Goal: Task Accomplishment & Management: Use online tool/utility

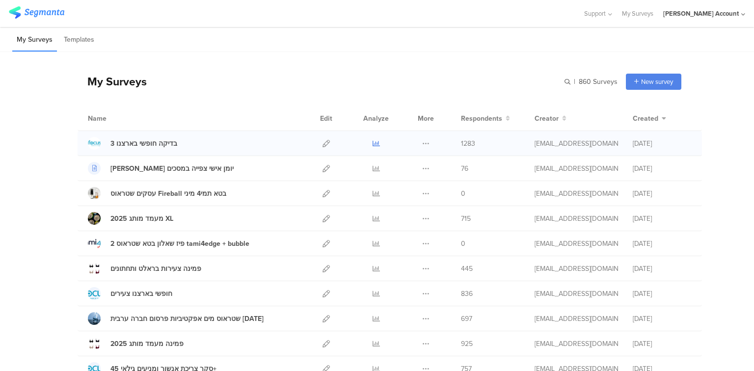
click at [373, 143] on icon at bounding box center [376, 143] width 7 height 7
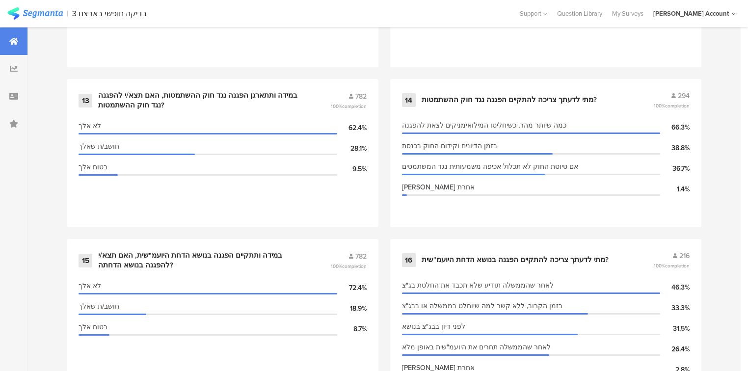
scroll to position [1414, 0]
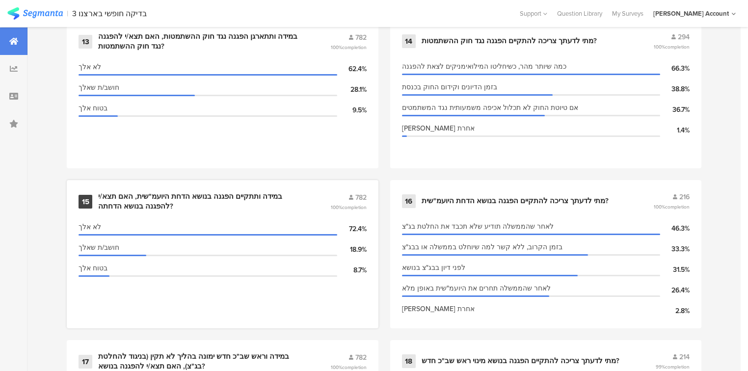
click at [164, 194] on div "במידה ותתקיים הפגנה בנושא הדחת היועמ"שית, האם תצא/י להפגנה בנושא הדחתה?" at bounding box center [202, 201] width 209 height 19
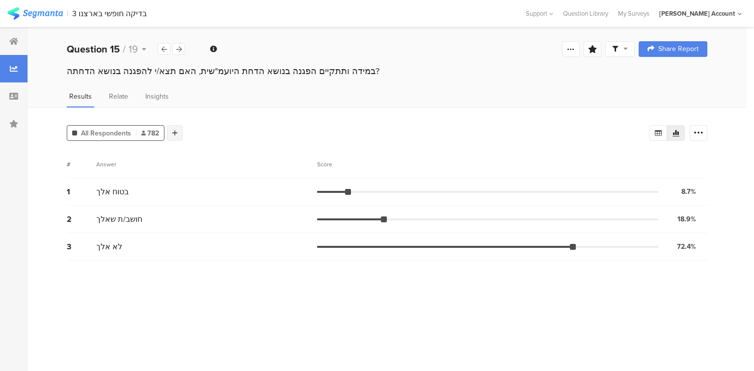
click at [177, 134] on div at bounding box center [175, 133] width 16 height 16
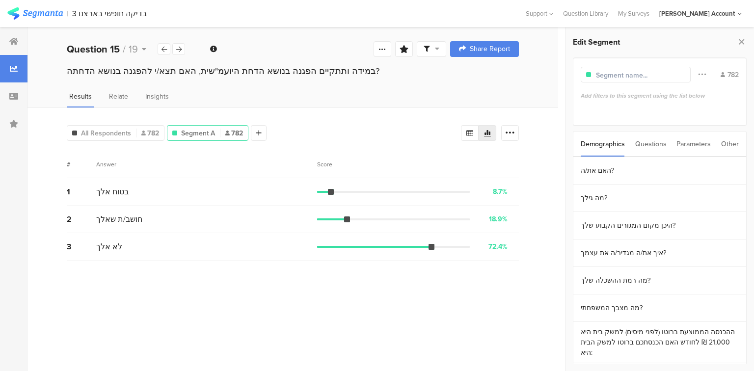
click at [655, 146] on div "Questions" at bounding box center [650, 144] width 31 height 25
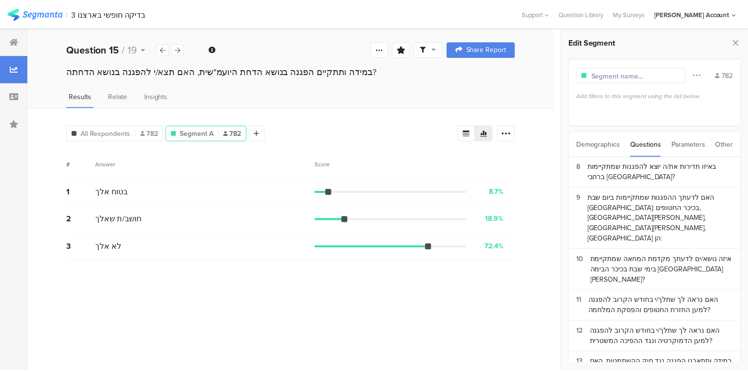
scroll to position [354, 0]
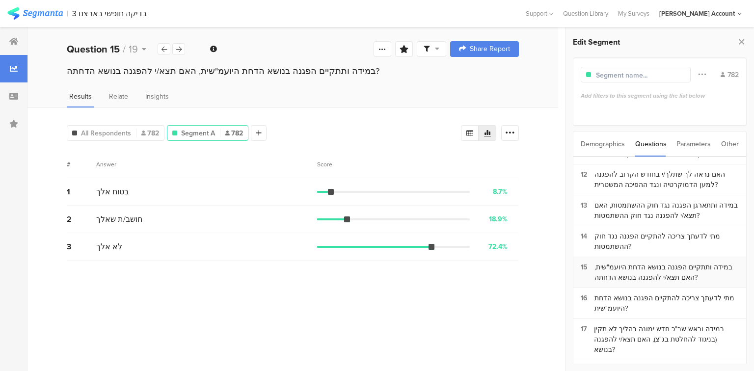
click at [606, 262] on div "במידה ותתקיים הפגנה בנושא הדחת היועמ"שית, האם תצא/י להפגנה בנושא הדחתה?" at bounding box center [667, 272] width 144 height 21
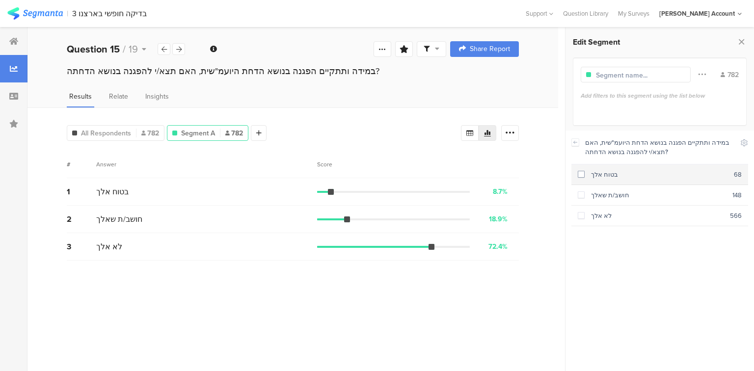
click at [597, 175] on div "בטוח אלך" at bounding box center [659, 174] width 149 height 9
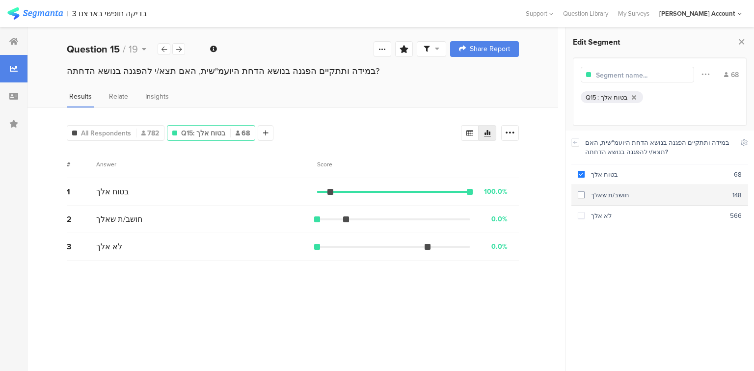
click at [601, 196] on div "חושב/ת שאלך" at bounding box center [659, 195] width 148 height 9
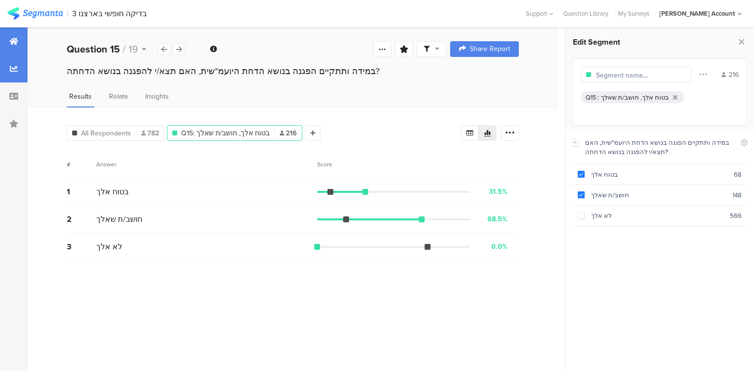
click at [14, 45] on div at bounding box center [13, 40] width 27 height 27
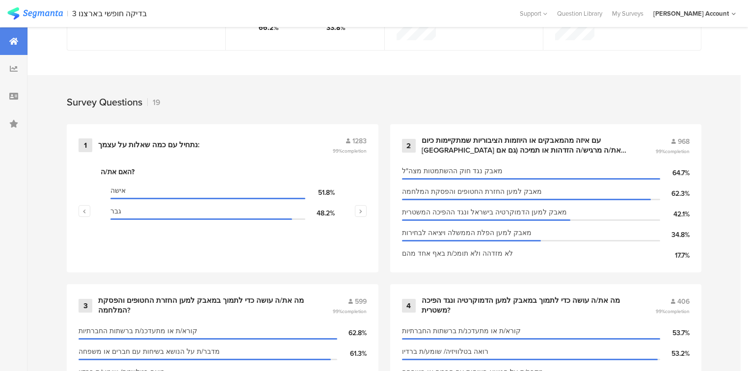
scroll to position [354, 0]
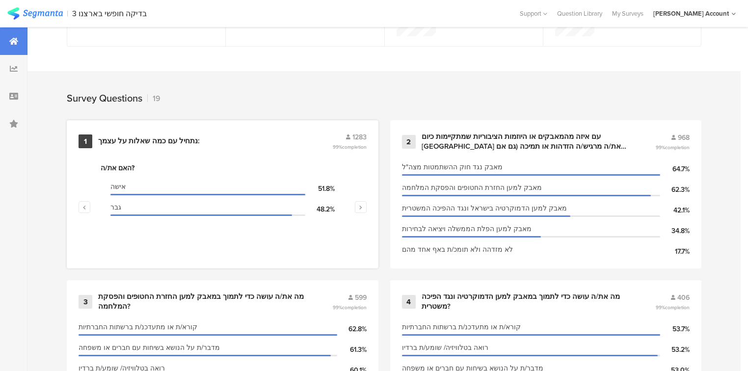
click at [129, 139] on div "נתחיל עם כמה ﻿שאלות על עצמך:" at bounding box center [149, 142] width 102 height 10
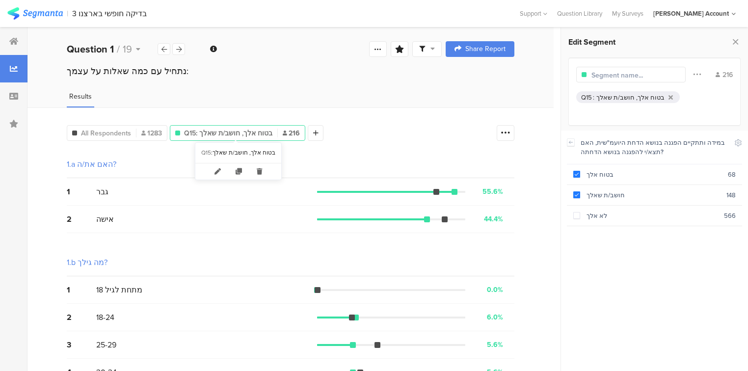
click at [244, 133] on span "Q15: בטוח אלך, חושב/ת שאלך" at bounding box center [228, 133] width 88 height 10
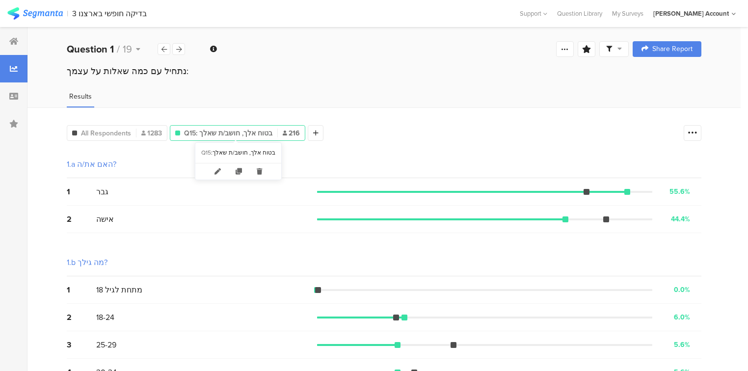
click at [244, 133] on span "Q15: בטוח אלך, חושב/ת שאלך" at bounding box center [228, 133] width 88 height 10
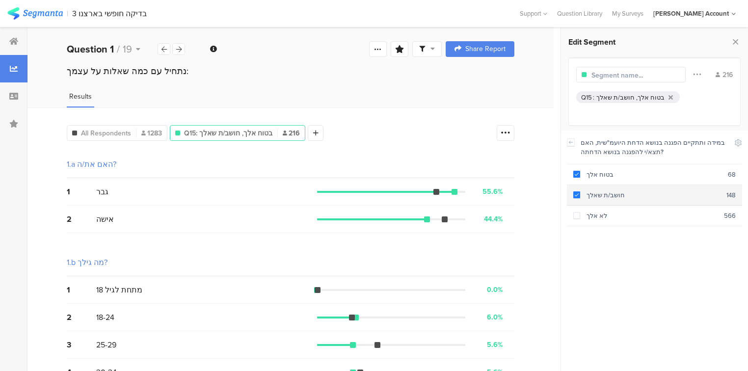
click at [574, 193] on span at bounding box center [577, 195] width 7 height 7
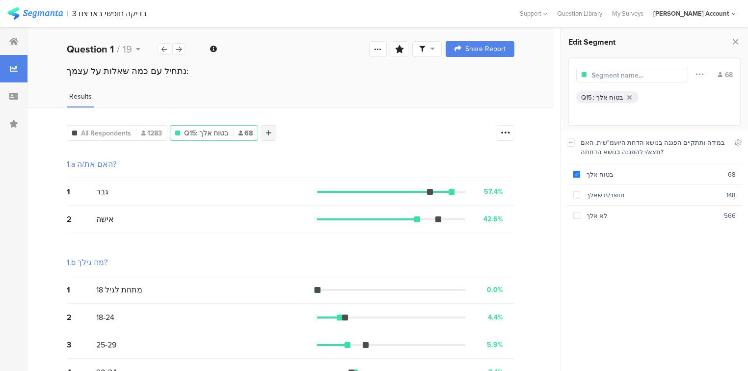
click at [268, 132] on icon at bounding box center [268, 133] width 5 height 7
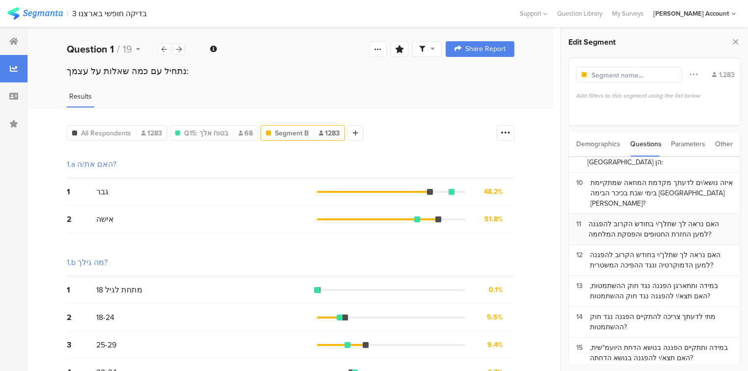
scroll to position [275, 0]
click at [608, 217] on div "האם נראה לך שתלך/י בחודש הקרוב להפגנה למען החזרת החטופים והפסקת המלחמה?" at bounding box center [661, 227] width 144 height 21
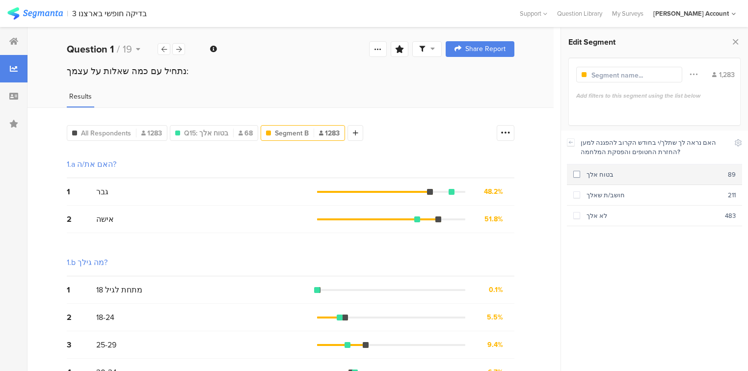
click at [599, 179] on div "בטוח אלך" at bounding box center [654, 174] width 148 height 9
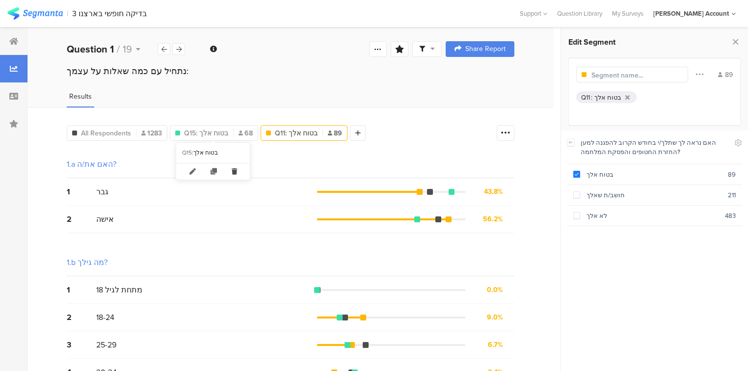
click at [232, 169] on icon at bounding box center [234, 172] width 20 height 16
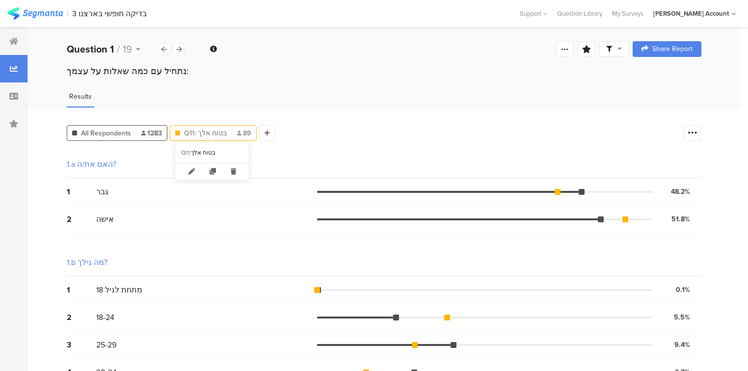
click at [204, 134] on span "Q11: בטוח אלך" at bounding box center [205, 133] width 43 height 10
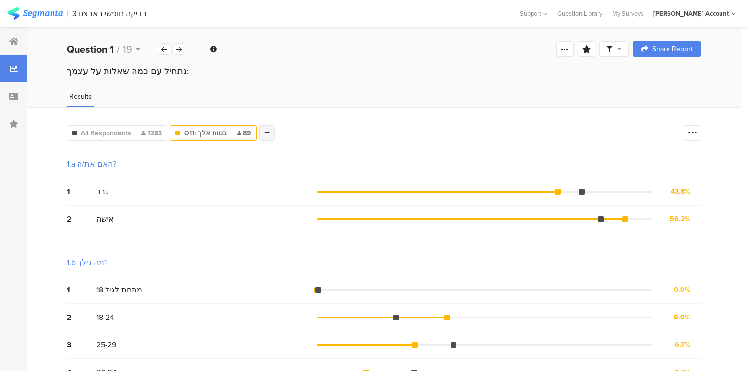
click at [267, 134] on icon at bounding box center [267, 133] width 5 height 7
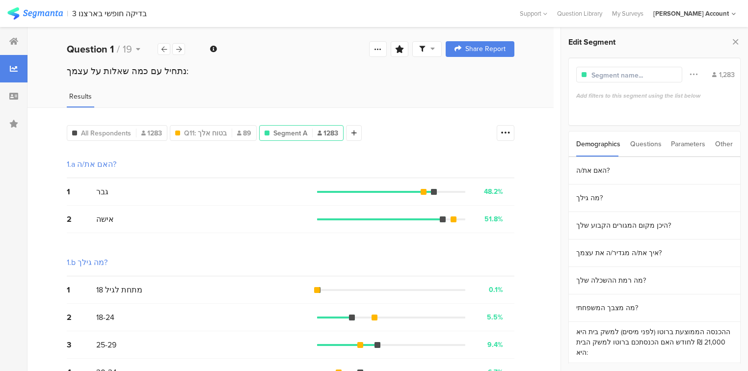
click at [642, 144] on div "Questions" at bounding box center [646, 144] width 31 height 25
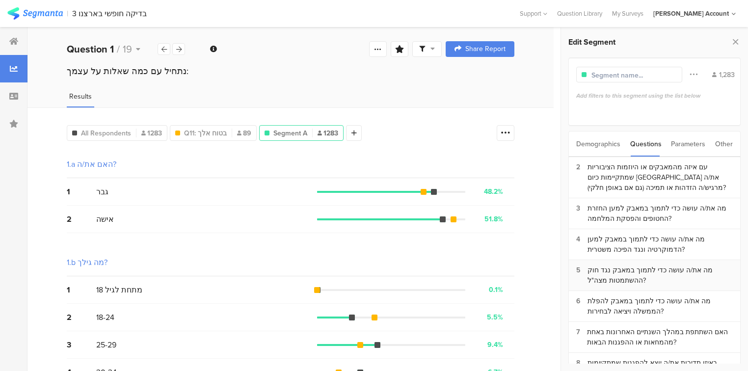
click at [644, 266] on div "מה את/ה עושה כדי לתמוך במאבק נגד חוק ההשתמטות מצה"ל?" at bounding box center [660, 275] width 145 height 21
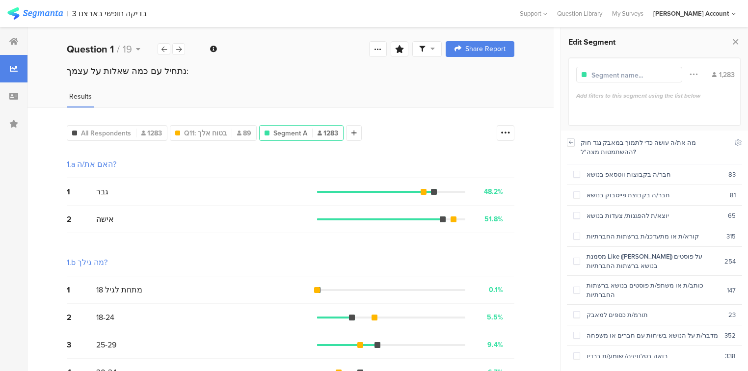
click at [571, 143] on icon at bounding box center [571, 142] width 7 height 8
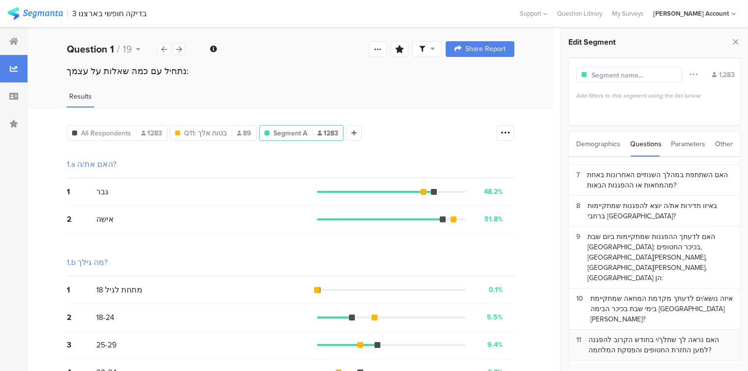
scroll to position [196, 0]
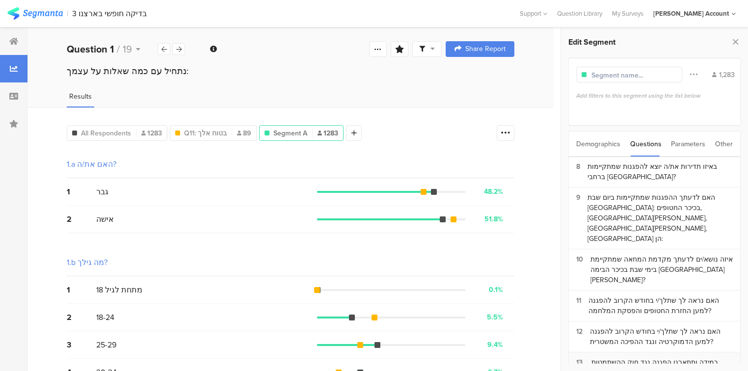
click at [618, 357] on div "במידה ותתארגן הפגנה נגד חוק ההשתמטות, האם תצא/י להפגנה נגד חוק ההשתמטות?" at bounding box center [661, 367] width 143 height 21
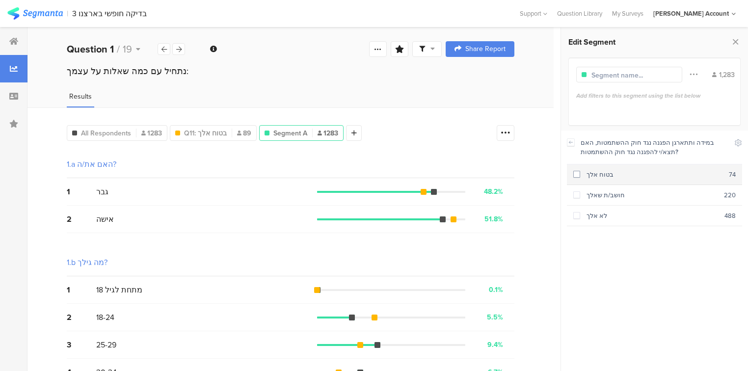
click at [576, 177] on span at bounding box center [577, 174] width 7 height 7
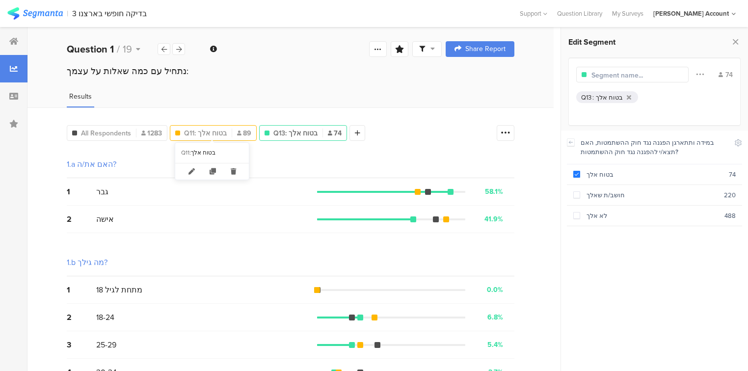
click at [222, 133] on span "Q11: בטוח אלך" at bounding box center [205, 133] width 43 height 10
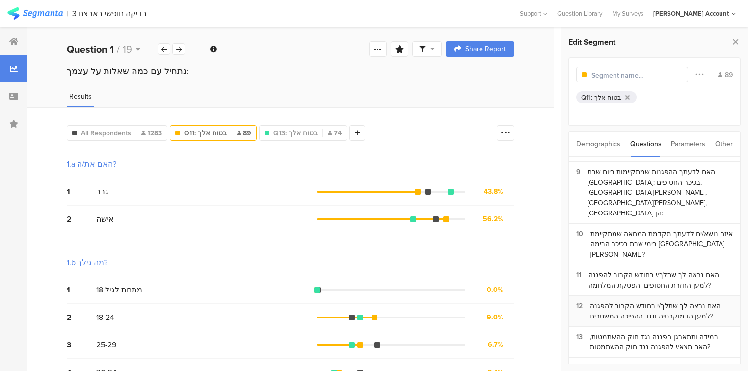
scroll to position [236, 0]
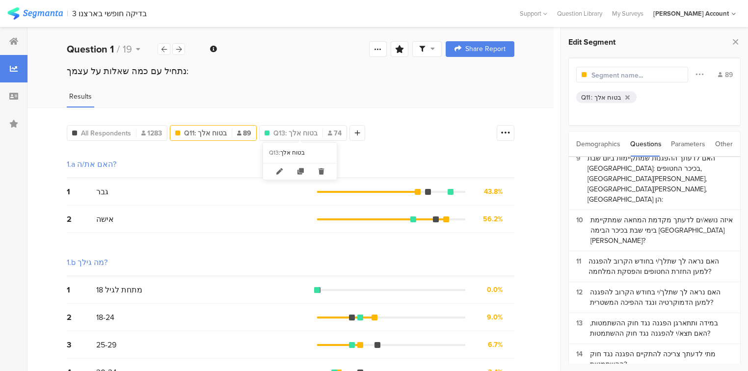
click at [322, 171] on icon at bounding box center [321, 172] width 20 height 16
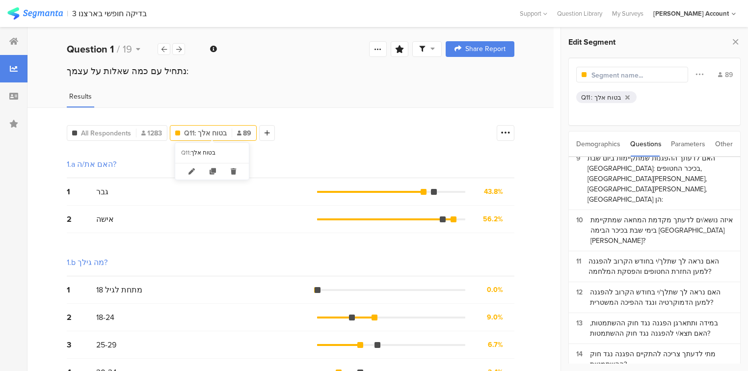
click at [233, 171] on icon at bounding box center [233, 172] width 20 height 16
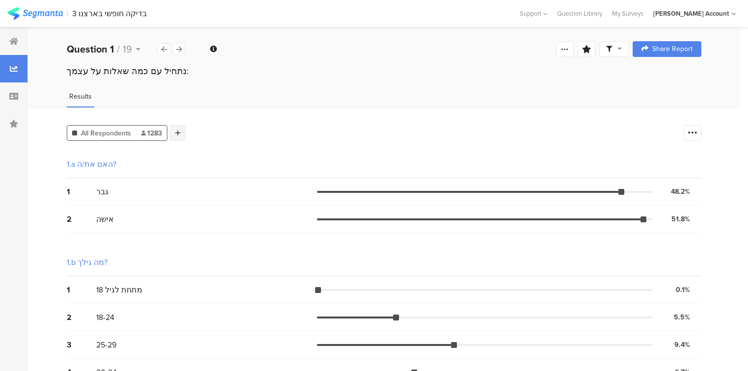
click at [180, 132] on div at bounding box center [178, 133] width 16 height 16
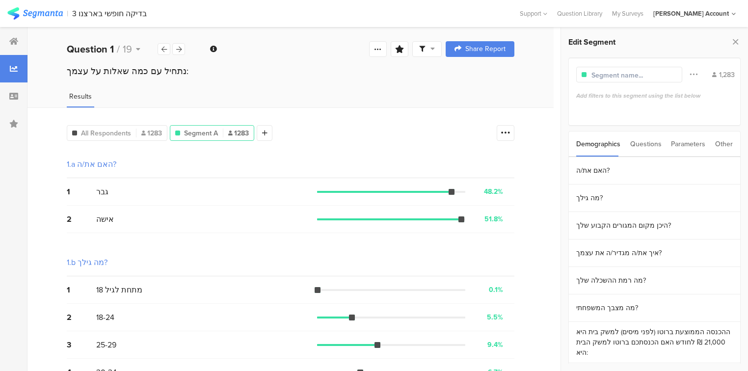
click at [640, 142] on div "Questions" at bounding box center [646, 144] width 31 height 25
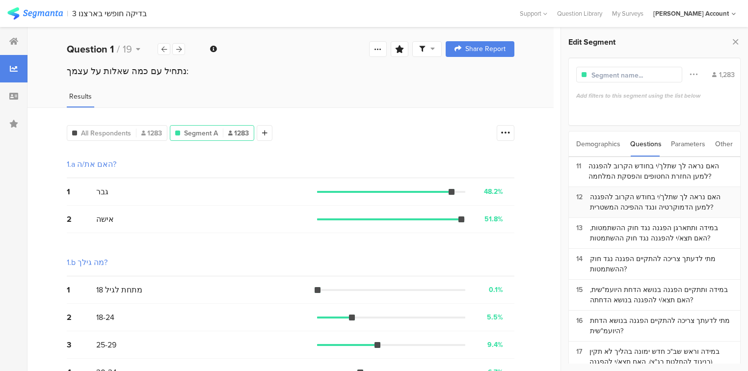
scroll to position [354, 0]
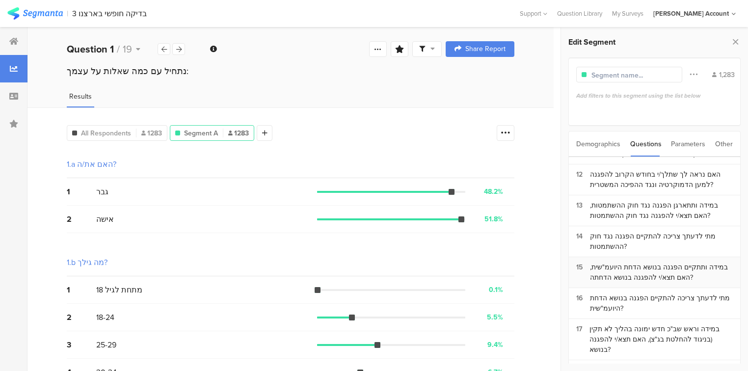
click at [609, 262] on div "במידה ותתקיים הפגנה בנושא הדחת היועמ"שית, האם תצא/י להפגנה בנושא הדחתה?" at bounding box center [661, 272] width 143 height 21
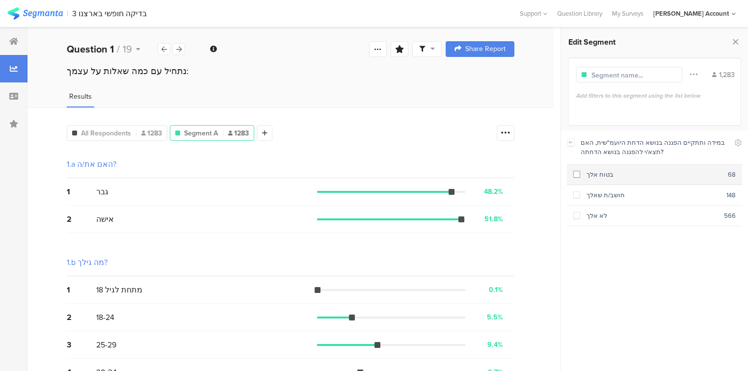
click at [606, 175] on div "בטוח אלך" at bounding box center [654, 174] width 148 height 9
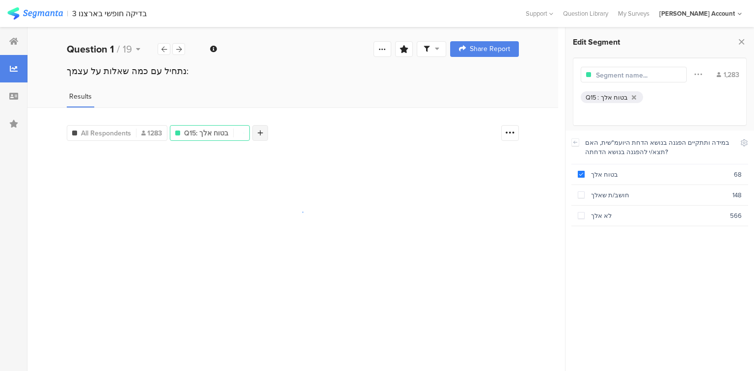
click at [261, 130] on icon at bounding box center [260, 133] width 5 height 7
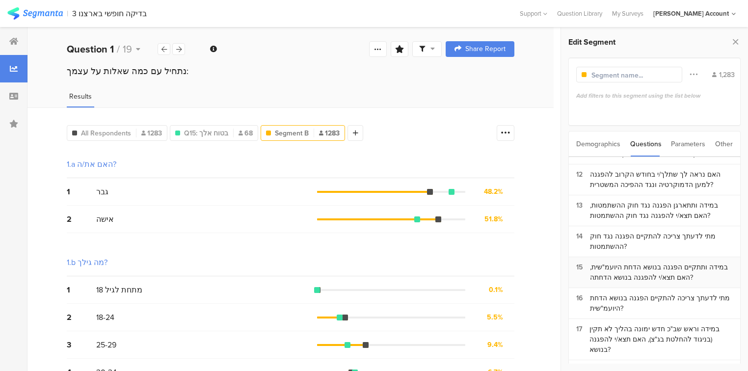
click at [621, 257] on section "15 במידה ותתקיים הפגנה בנושא הדחת היועמ"שית, האם תצא/י להפגנה בנושא הדחתה?" at bounding box center [654, 272] width 171 height 31
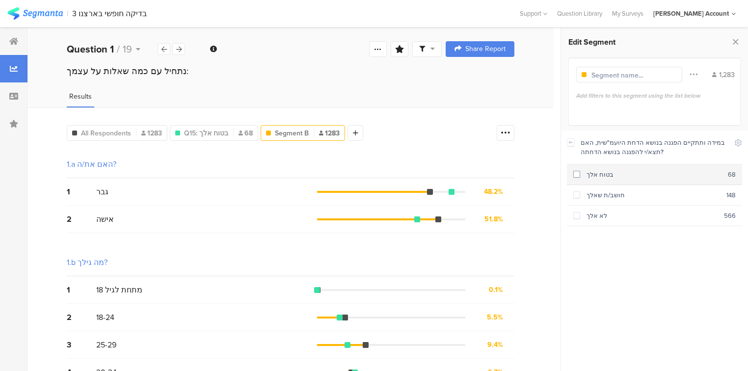
click at [589, 173] on div "בטוח אלך" at bounding box center [654, 174] width 148 height 9
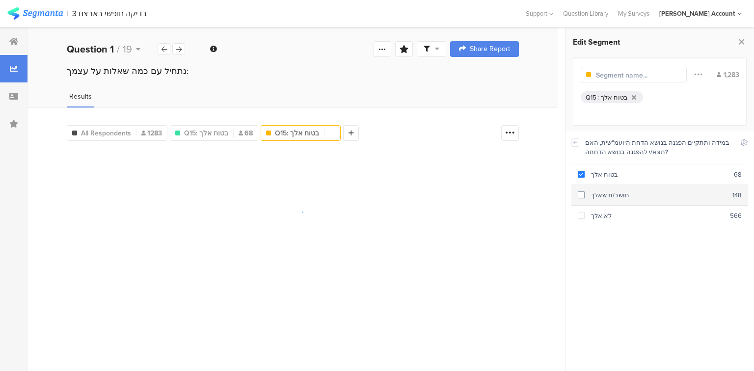
click at [597, 195] on div "חושב/ת שאלך" at bounding box center [659, 195] width 148 height 9
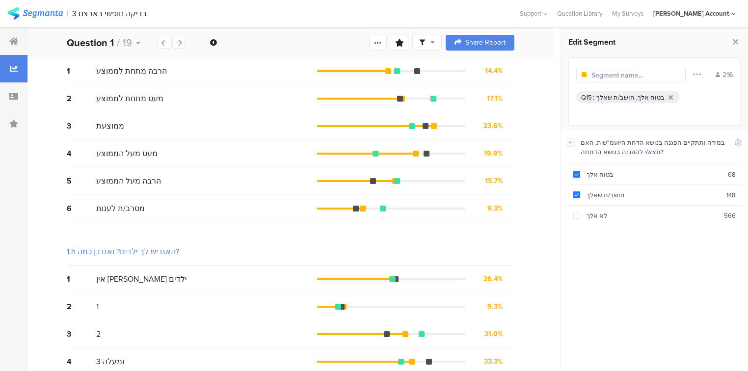
scroll to position [1454, 0]
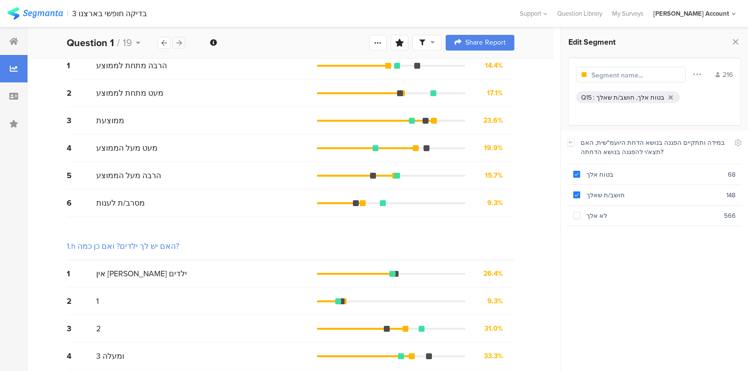
click at [180, 43] on icon at bounding box center [178, 43] width 5 height 6
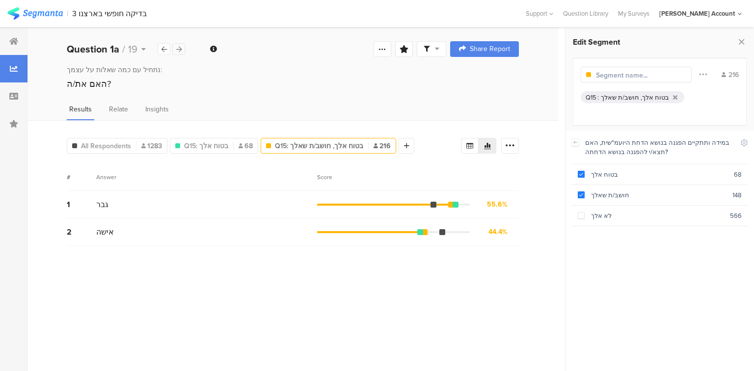
click at [180, 43] on div at bounding box center [178, 49] width 13 height 12
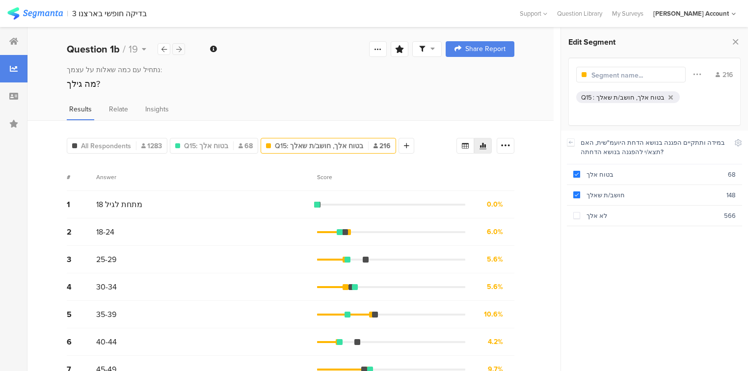
click at [180, 43] on div at bounding box center [178, 49] width 13 height 12
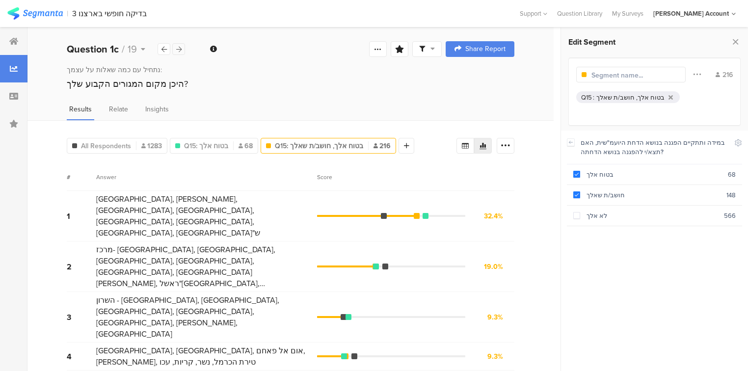
click at [180, 43] on div at bounding box center [178, 49] width 13 height 12
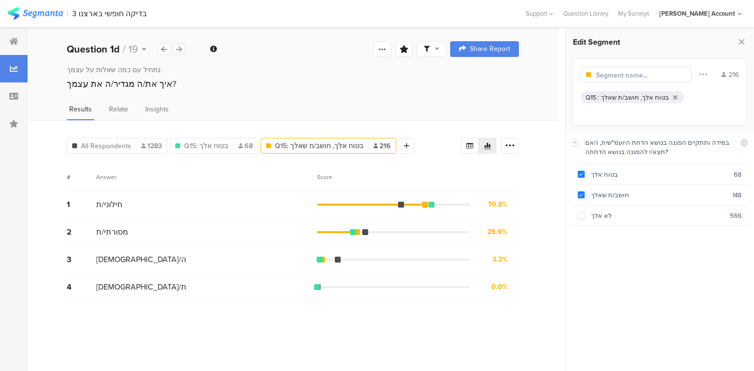
click at [180, 43] on div at bounding box center [178, 49] width 13 height 12
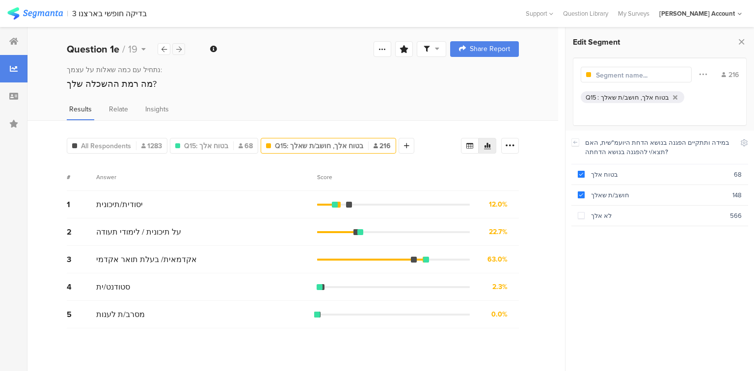
click at [180, 43] on div at bounding box center [178, 49] width 13 height 12
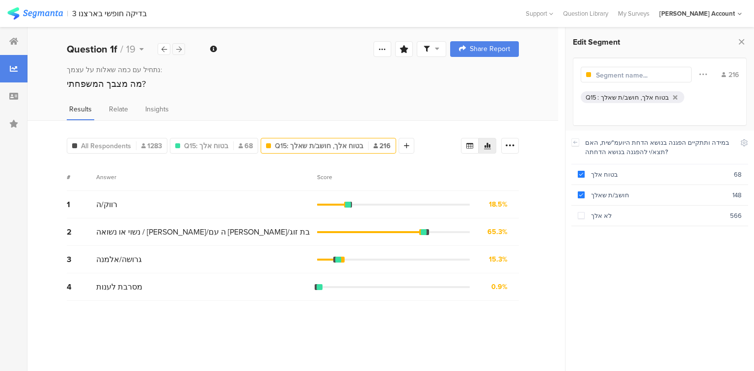
click at [180, 43] on div at bounding box center [178, 49] width 13 height 12
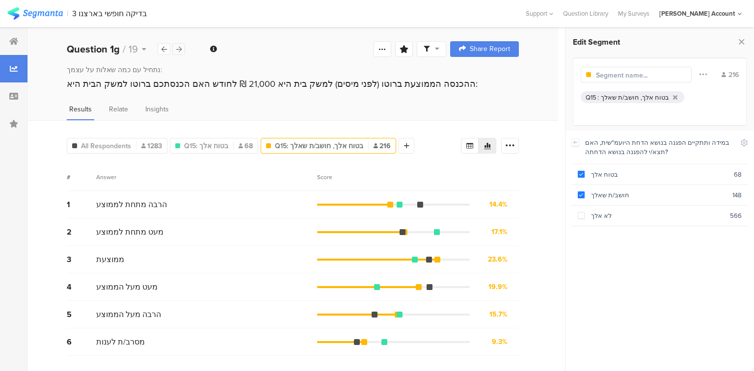
click at [180, 43] on div at bounding box center [178, 49] width 13 height 12
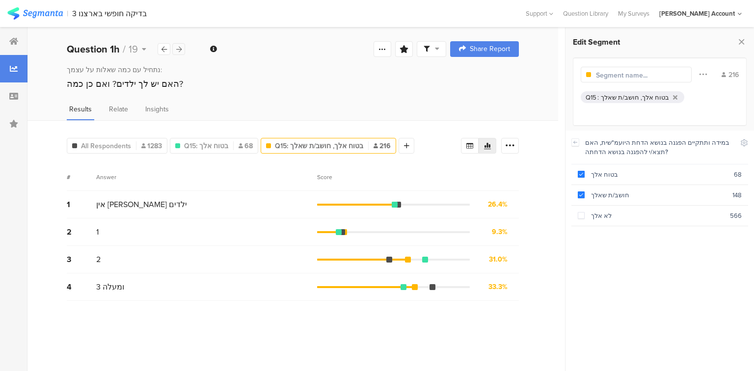
click at [180, 43] on div at bounding box center [178, 49] width 13 height 12
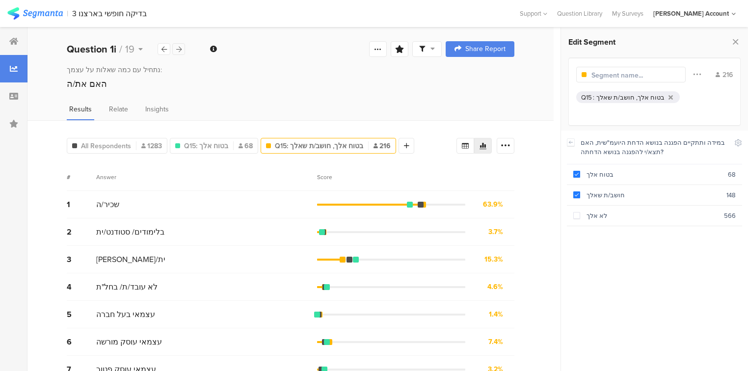
click at [180, 43] on div at bounding box center [178, 49] width 13 height 12
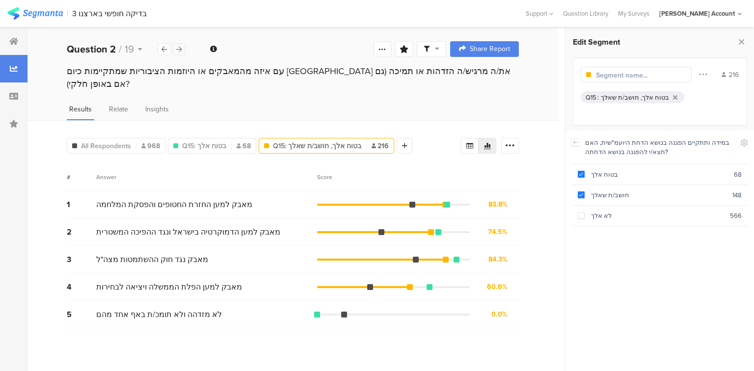
click at [180, 43] on div at bounding box center [178, 49] width 13 height 12
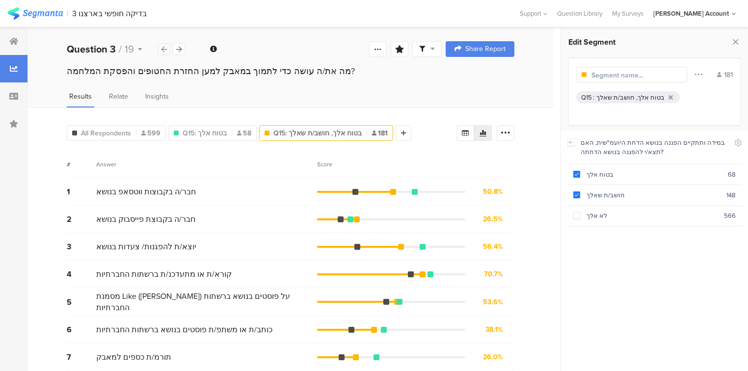
click at [166, 46] on icon at bounding box center [164, 49] width 5 height 6
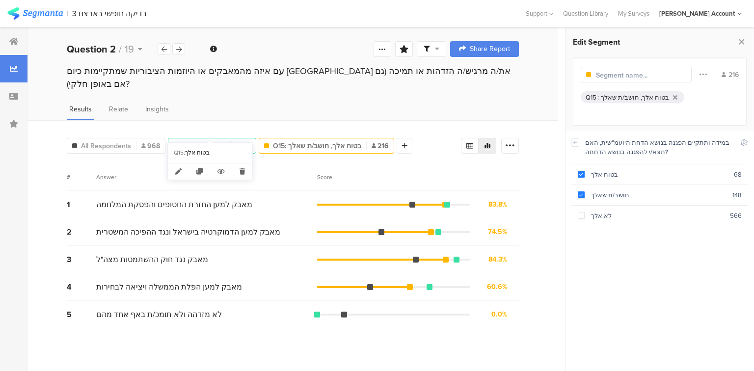
click at [196, 141] on span "Q15: בטוח אלך" at bounding box center [204, 146] width 44 height 10
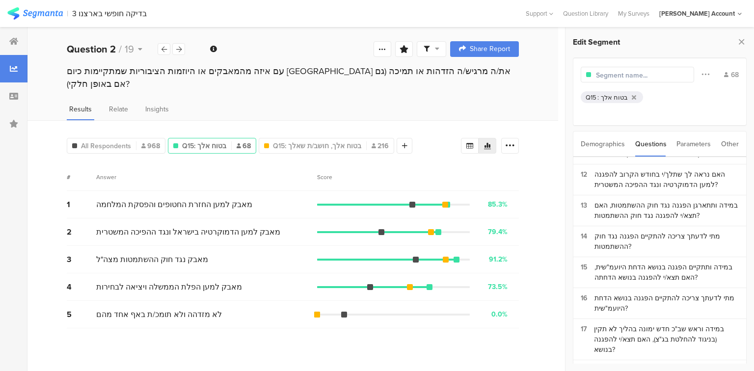
click at [323, 173] on div "Score" at bounding box center [327, 177] width 21 height 9
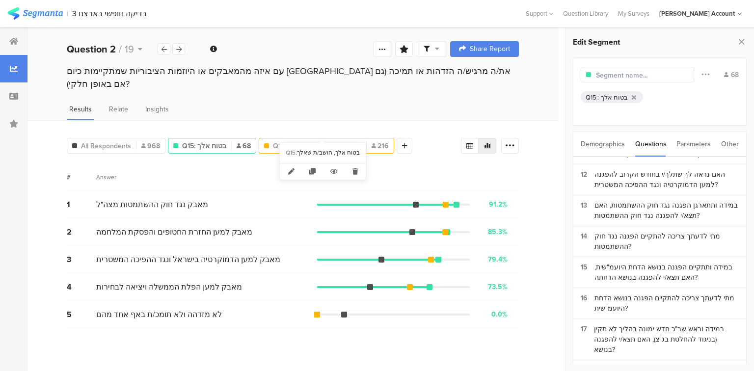
click at [287, 141] on span "Q15: בטוח אלך, חושב/ת שאלך" at bounding box center [317, 146] width 88 height 10
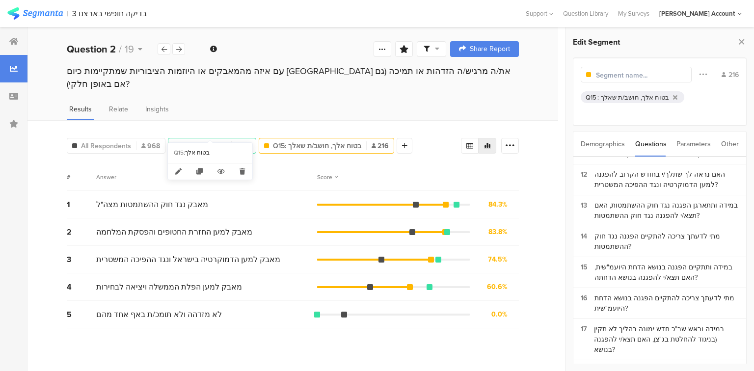
click at [206, 141] on span "Q15: בטוח אלך" at bounding box center [204, 146] width 44 height 10
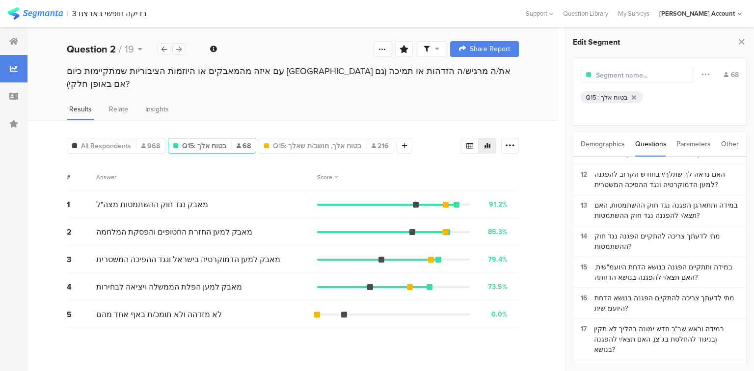
click at [179, 50] on icon at bounding box center [178, 49] width 5 height 6
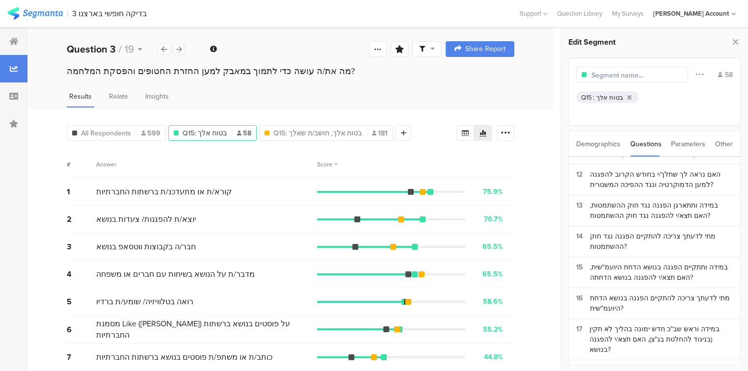
click at [179, 50] on icon at bounding box center [178, 49] width 5 height 6
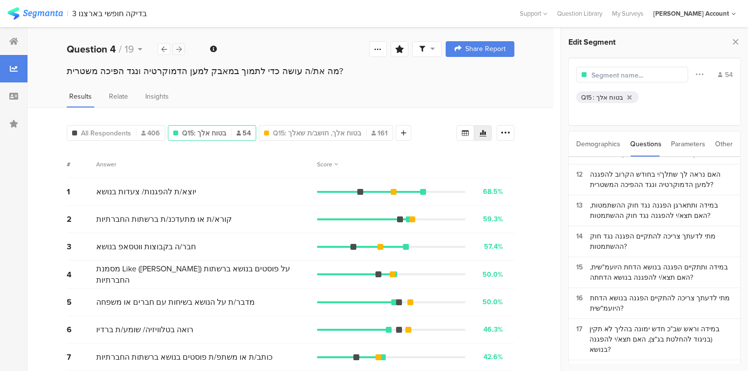
click at [179, 50] on icon at bounding box center [178, 49] width 5 height 6
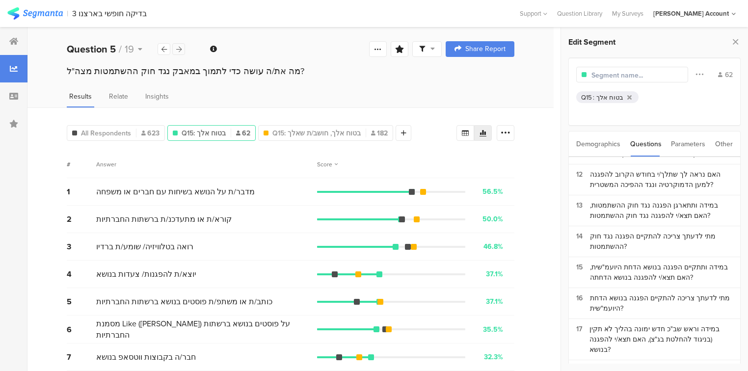
click at [179, 50] on icon at bounding box center [178, 49] width 5 height 6
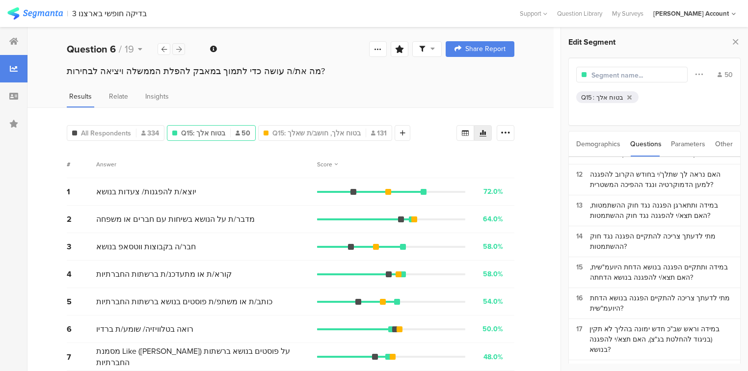
click at [179, 50] on icon at bounding box center [178, 49] width 5 height 6
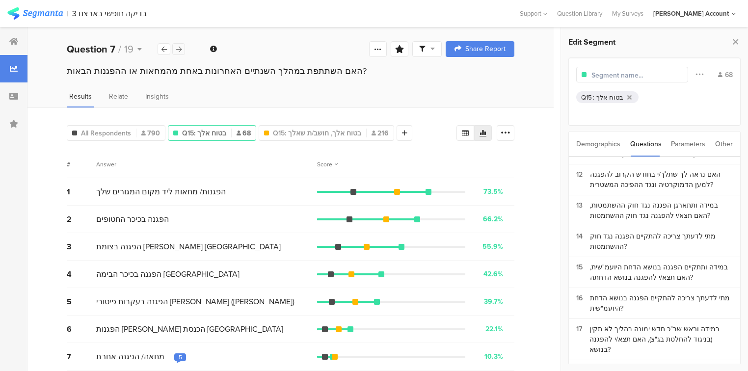
click at [179, 50] on icon at bounding box center [178, 49] width 5 height 6
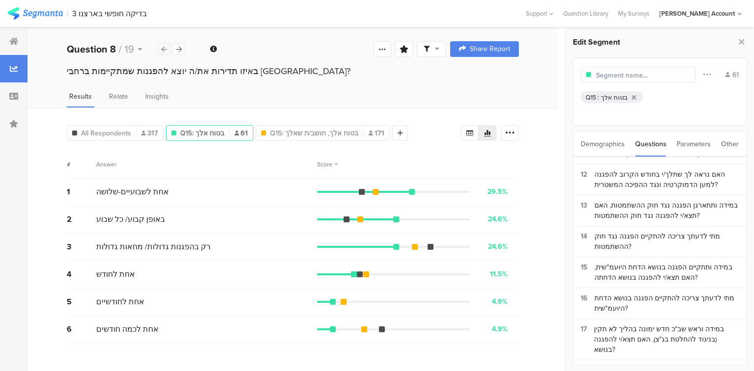
click at [165, 52] on icon at bounding box center [164, 49] width 5 height 6
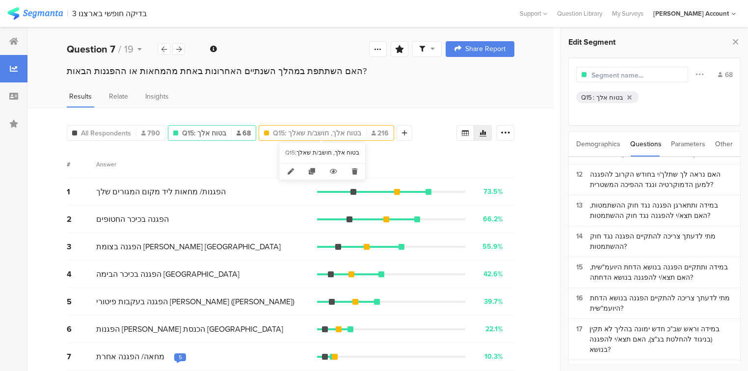
click at [306, 131] on span "Q15: בטוח אלך, חושב/ת שאלך" at bounding box center [317, 133] width 88 height 10
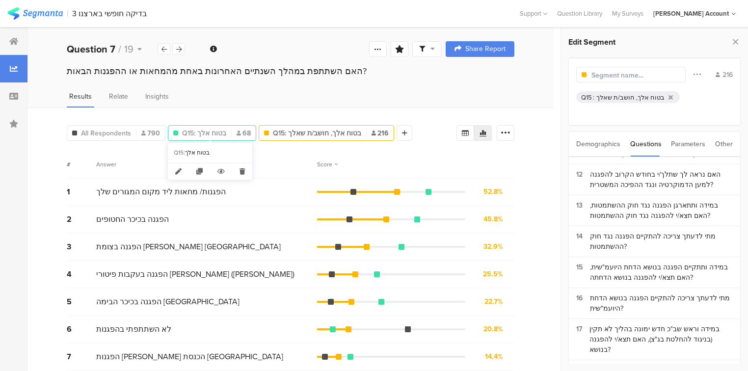
click at [218, 130] on span "Q15: בטוח אלך" at bounding box center [204, 133] width 44 height 10
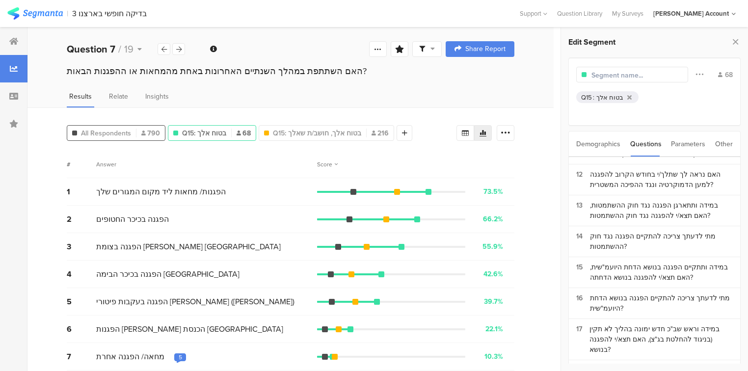
click at [104, 131] on span "All Respondents" at bounding box center [106, 133] width 50 height 10
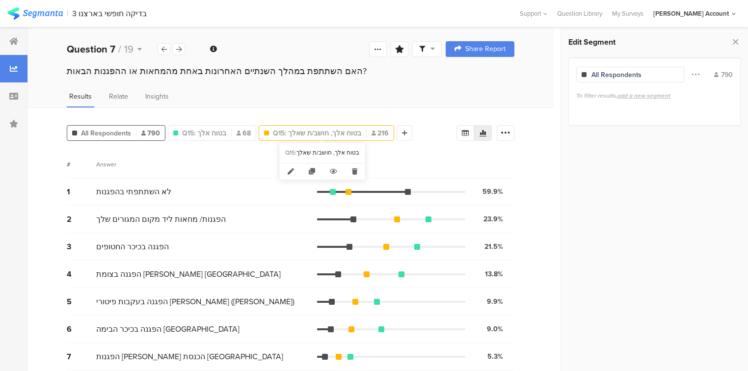
click at [302, 131] on span "Q15: בטוח אלך, חושב/ת שאלך" at bounding box center [317, 133] width 88 height 10
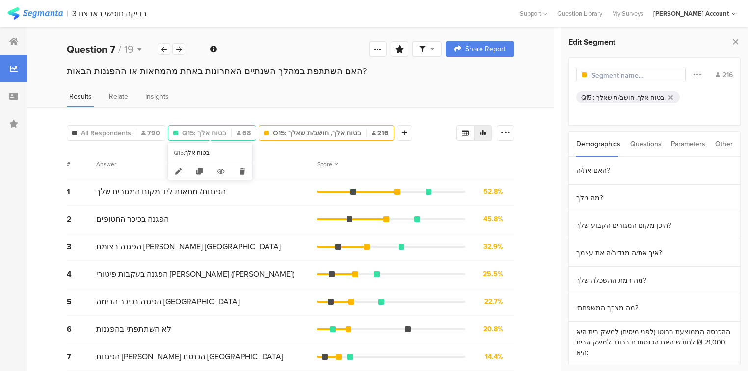
click at [196, 129] on span "Q15: בטוח אלך" at bounding box center [204, 133] width 44 height 10
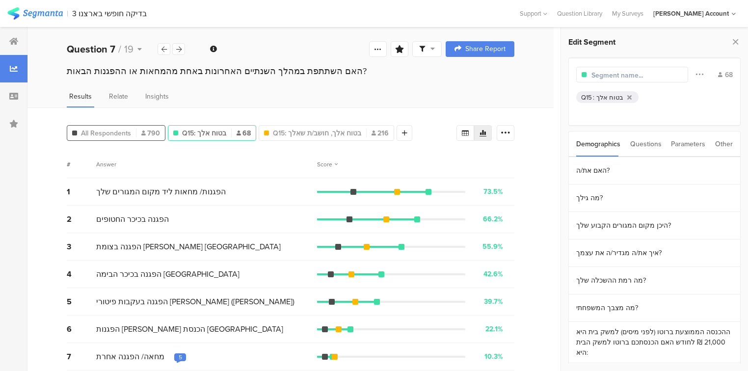
click at [126, 128] on span "All Respondents" at bounding box center [106, 133] width 50 height 10
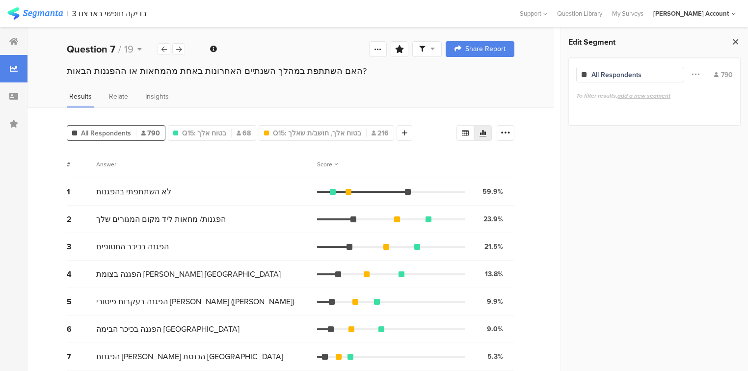
click at [737, 43] on icon at bounding box center [736, 42] width 10 height 14
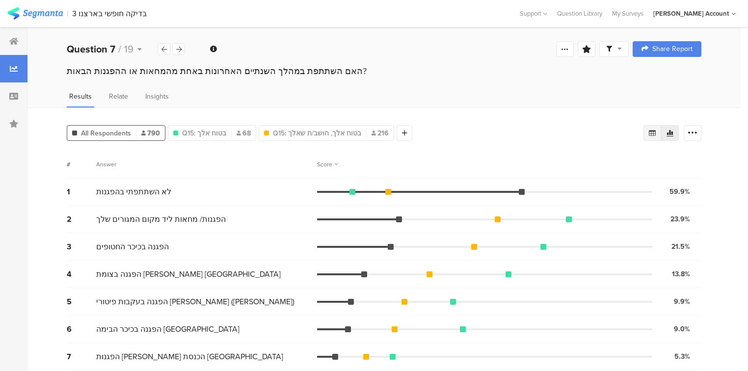
click at [656, 130] on icon at bounding box center [653, 133] width 8 height 8
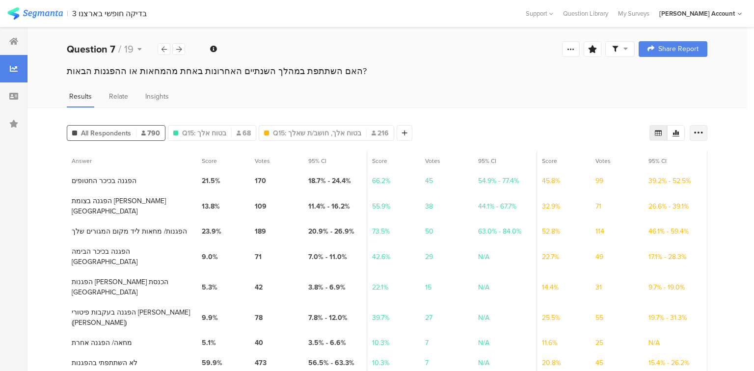
click at [698, 130] on icon at bounding box center [699, 133] width 10 height 10
click at [595, 165] on div "Export as Excel" at bounding box center [639, 161] width 123 height 18
click at [202, 128] on span "Q15: בטוח אלך" at bounding box center [204, 133] width 44 height 10
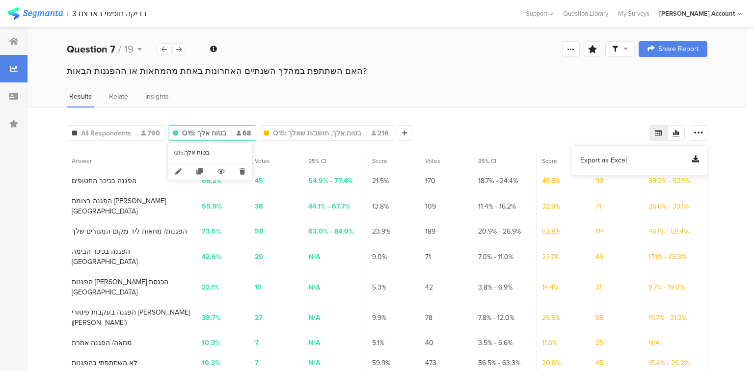
click at [216, 135] on span "Q15: בטוח אלך" at bounding box center [204, 133] width 44 height 10
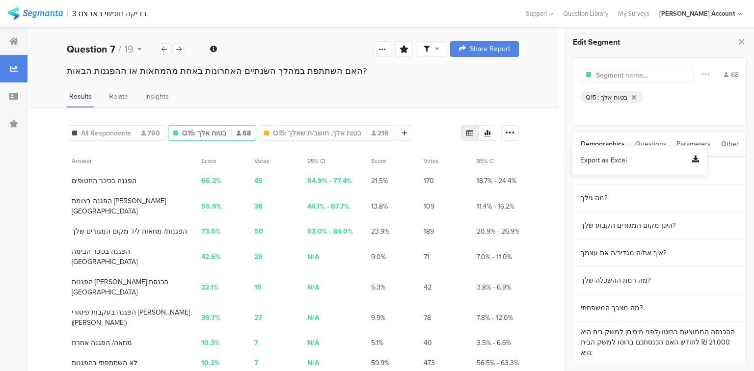
click at [617, 75] on input "text" at bounding box center [638, 75] width 85 height 10
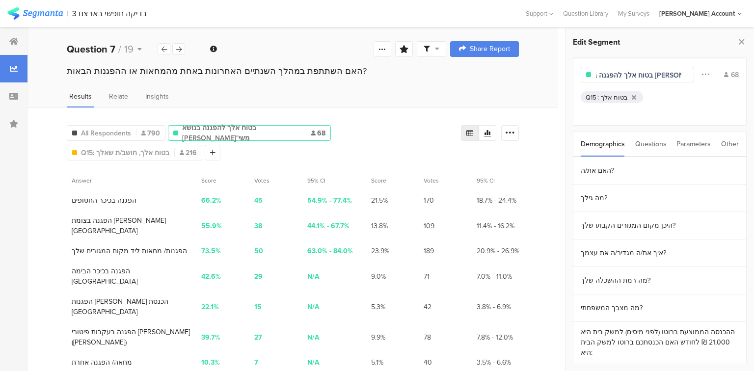
scroll to position [0, 19]
type input "בטוח אלך להפגנה בנושא [PERSON_NAME]"משי"
click at [256, 134] on span "בטוח אלך להפגנה בנושא [PERSON_NAME]"משי" at bounding box center [241, 133] width 119 height 21
click at [169, 148] on span "Q15: בטוח אלך, חושב/ת שאלך" at bounding box center [125, 153] width 88 height 10
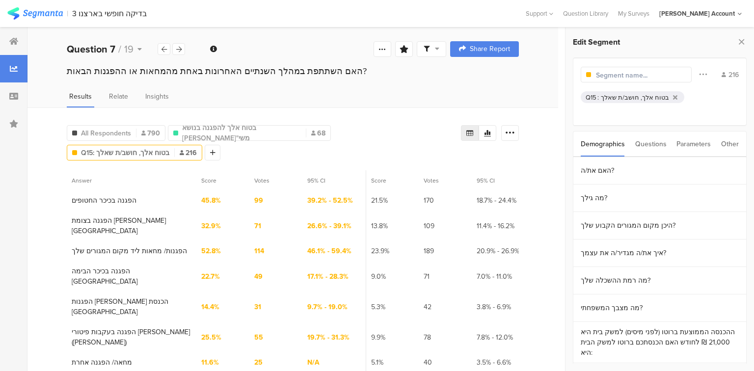
click at [618, 73] on input "text" at bounding box center [638, 75] width 85 height 10
type input "בטוח או אולי יללך להפגנה N=215"
click at [741, 40] on icon at bounding box center [742, 42] width 10 height 14
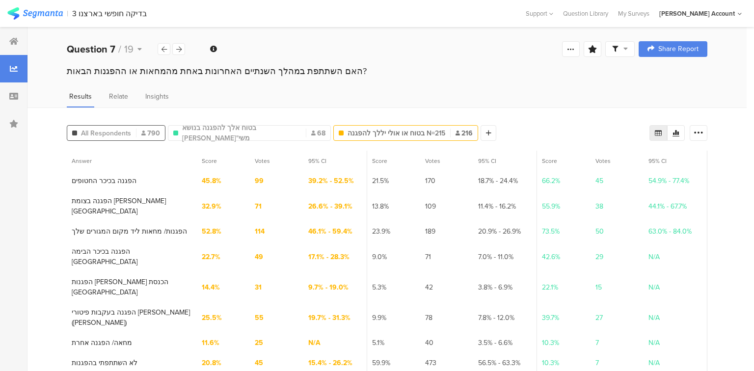
click at [124, 133] on span "All Respondents" at bounding box center [106, 133] width 50 height 10
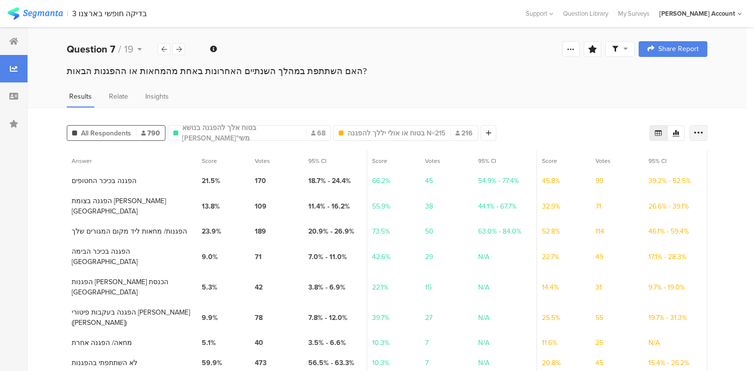
click at [696, 133] on icon at bounding box center [699, 133] width 10 height 10
click at [616, 158] on span "Export as Excel" at bounding box center [603, 161] width 47 height 10
click at [423, 88] on div "האם השתתפת במהלך השנתיים האחרונות באחת מהמחאות או ההפגנות הבאות?" at bounding box center [386, 80] width 719 height 31
click at [177, 48] on icon at bounding box center [178, 49] width 5 height 6
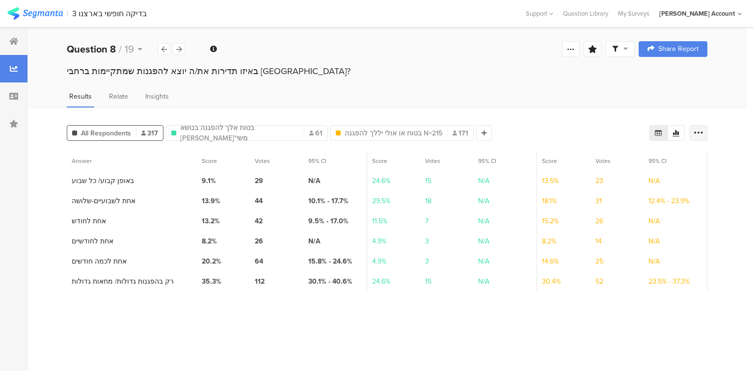
click at [699, 129] on icon at bounding box center [699, 133] width 10 height 10
click at [603, 160] on span "Export as Excel" at bounding box center [603, 161] width 47 height 10
click at [177, 47] on icon at bounding box center [178, 49] width 5 height 6
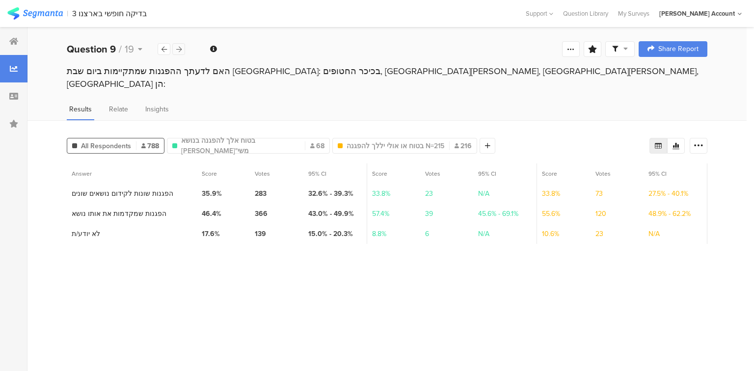
click at [177, 47] on icon at bounding box center [178, 49] width 5 height 6
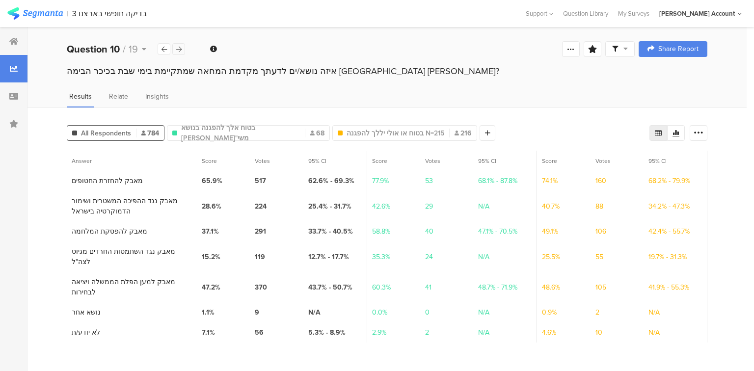
click at [177, 47] on icon at bounding box center [178, 49] width 5 height 6
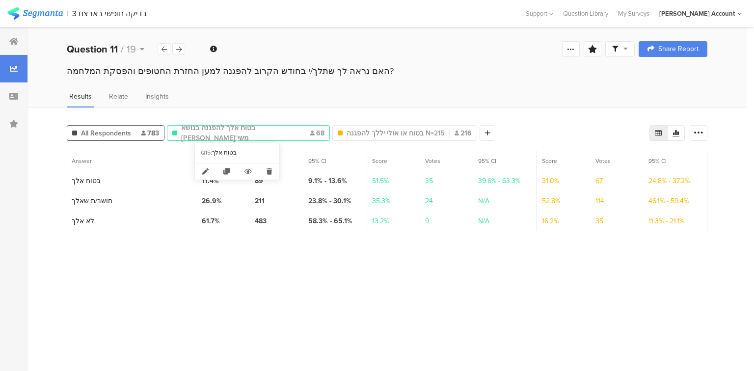
click at [245, 132] on span "בטוח אלך להפגנה בנושא [PERSON_NAME]"משי" at bounding box center [240, 133] width 119 height 21
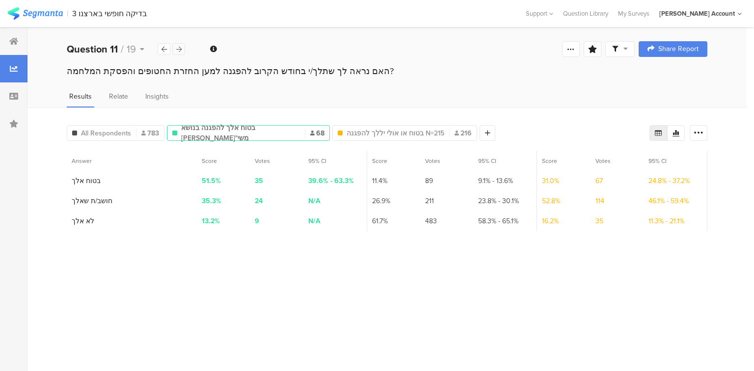
click at [183, 51] on div at bounding box center [178, 49] width 13 height 12
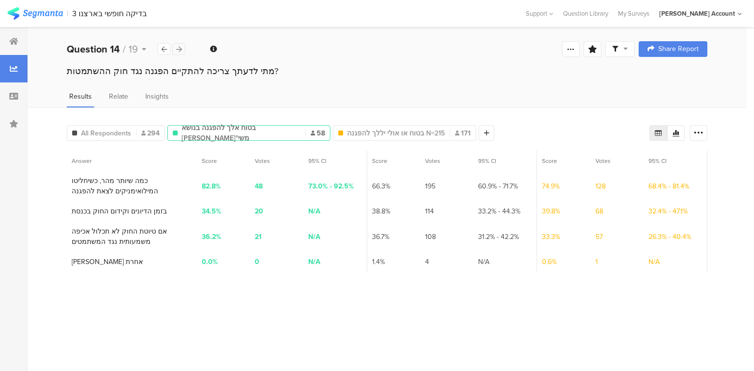
click at [183, 51] on div at bounding box center [178, 49] width 13 height 12
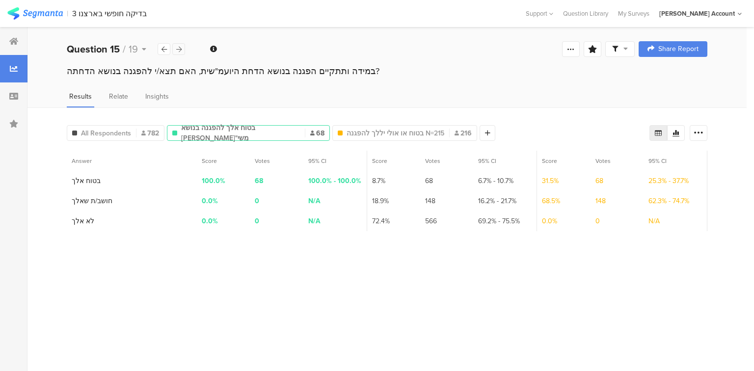
click at [183, 51] on div at bounding box center [178, 49] width 13 height 12
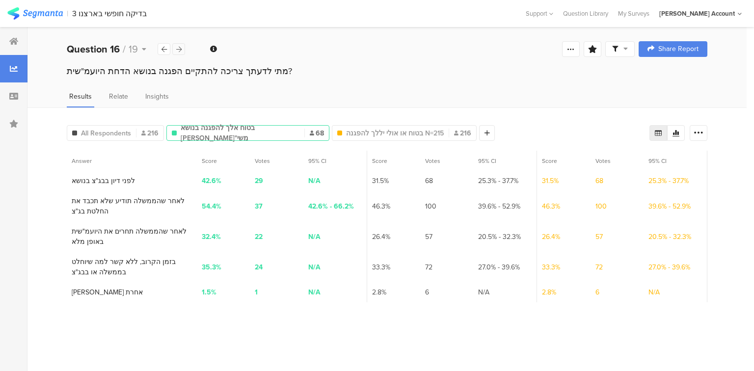
click at [175, 45] on div at bounding box center [178, 49] width 13 height 12
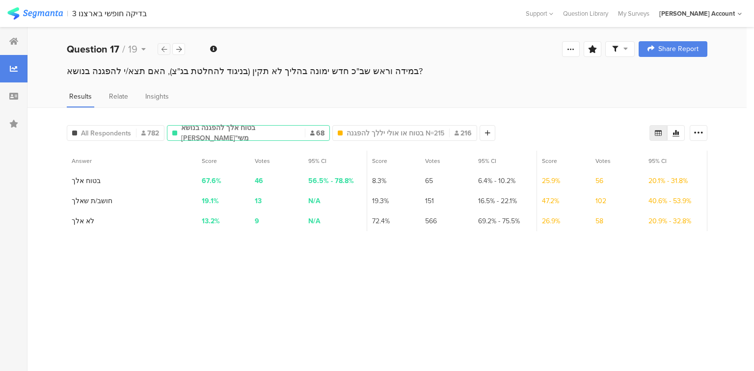
click at [162, 48] on icon at bounding box center [164, 49] width 5 height 6
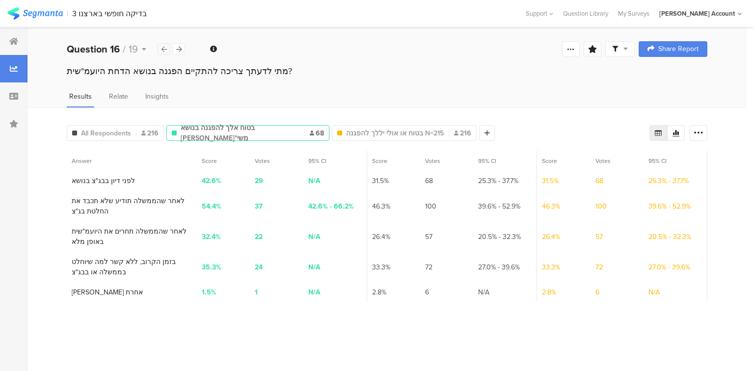
click at [162, 48] on icon at bounding box center [164, 49] width 5 height 6
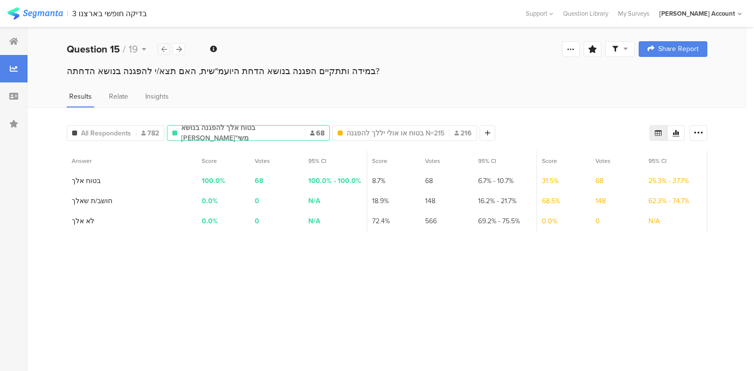
click at [162, 48] on icon at bounding box center [164, 49] width 5 height 6
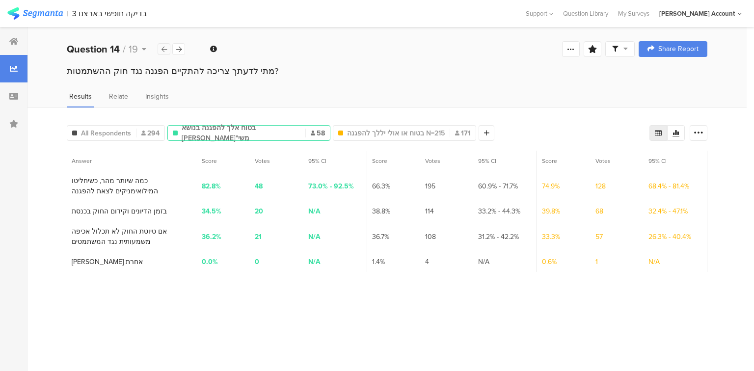
click at [162, 48] on icon at bounding box center [164, 49] width 5 height 6
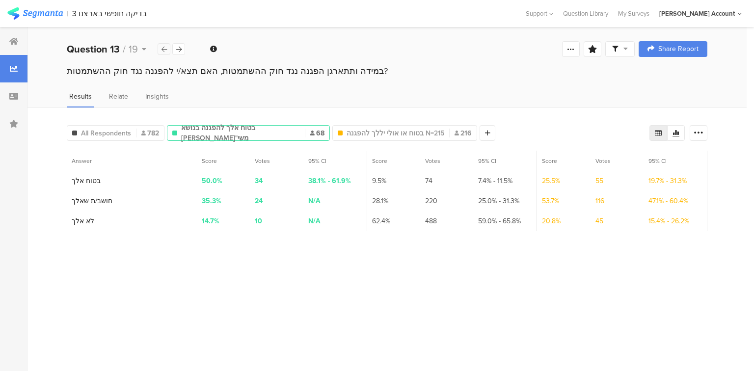
click at [162, 48] on icon at bounding box center [164, 49] width 5 height 6
click at [413, 172] on icon at bounding box center [413, 172] width 20 height 16
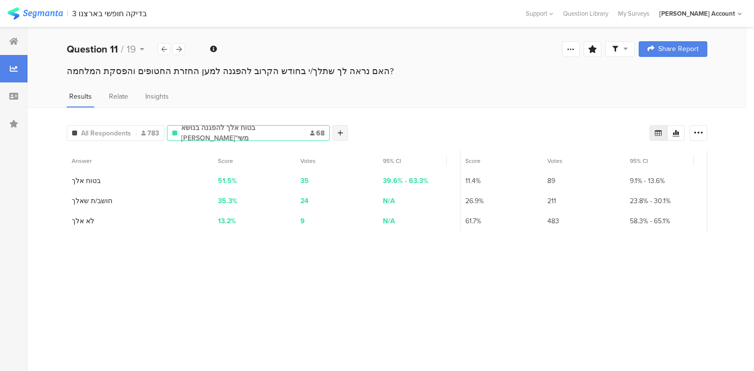
click at [338, 133] on icon at bounding box center [340, 133] width 5 height 7
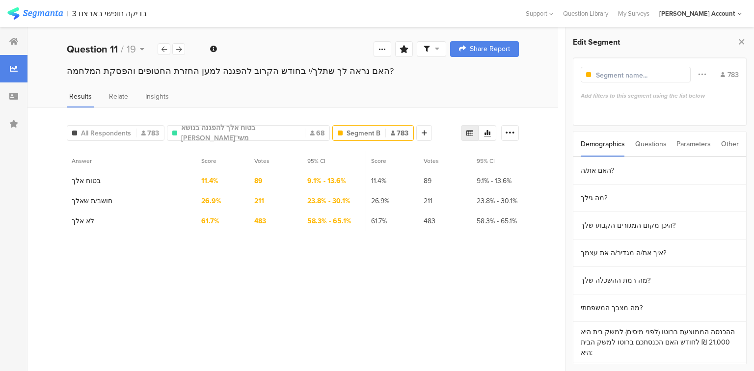
click at [649, 140] on div "Questions" at bounding box center [650, 144] width 31 height 25
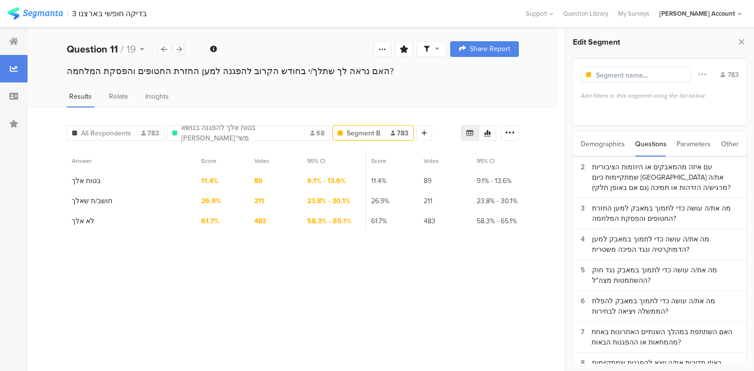
click at [175, 49] on div at bounding box center [178, 49] width 13 height 12
click at [741, 41] on icon at bounding box center [742, 42] width 10 height 14
